Goal: Check status: Check status

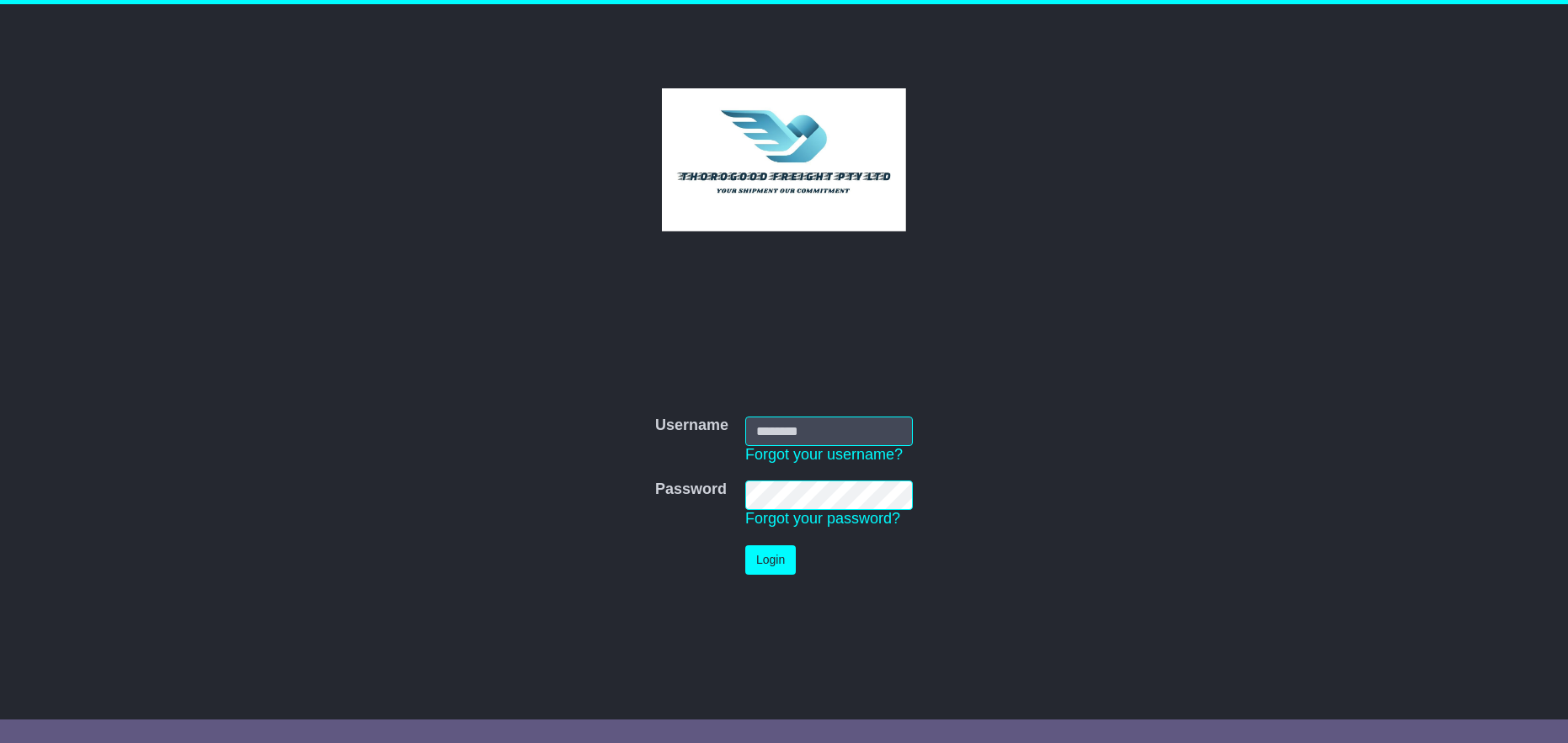
type input "*******"
click at [777, 558] on button "Login" at bounding box center [770, 560] width 51 height 30
